Goal: Communication & Community: Answer question/provide support

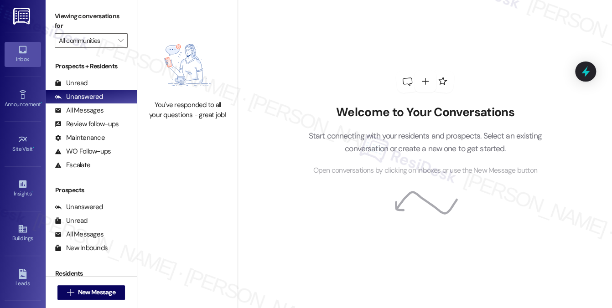
click at [106, 87] on div "Unread (0)" at bounding box center [91, 83] width 91 height 14
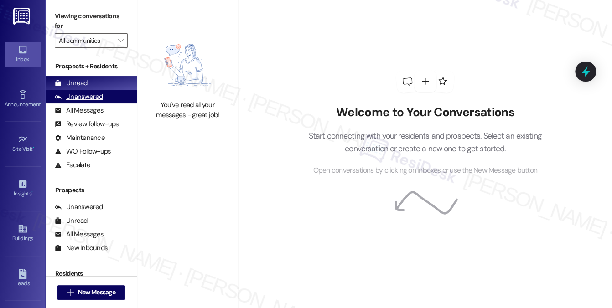
click at [89, 101] on div "Unanswered" at bounding box center [79, 97] width 48 height 10
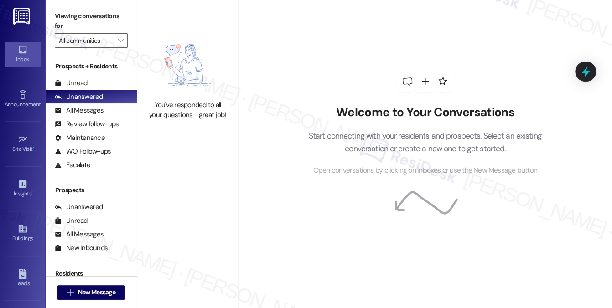
scroll to position [124, 0]
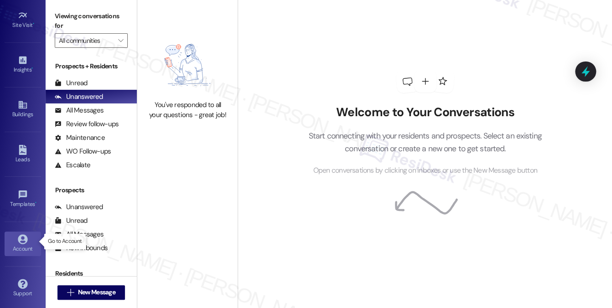
click at [27, 244] on div "Account" at bounding box center [23, 248] width 46 height 9
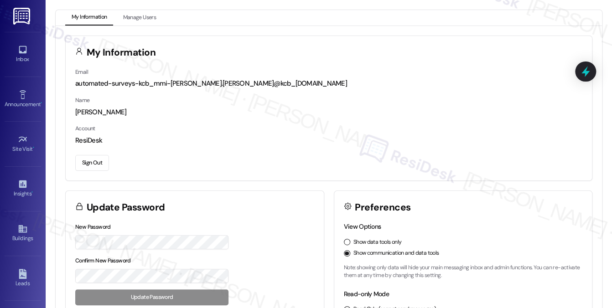
click at [26, 42] on div "Inbox Go to Inbox" at bounding box center [23, 54] width 36 height 45
click at [21, 62] on div "Inbox" at bounding box center [23, 59] width 46 height 9
